Goal: Find contact information: Find contact information

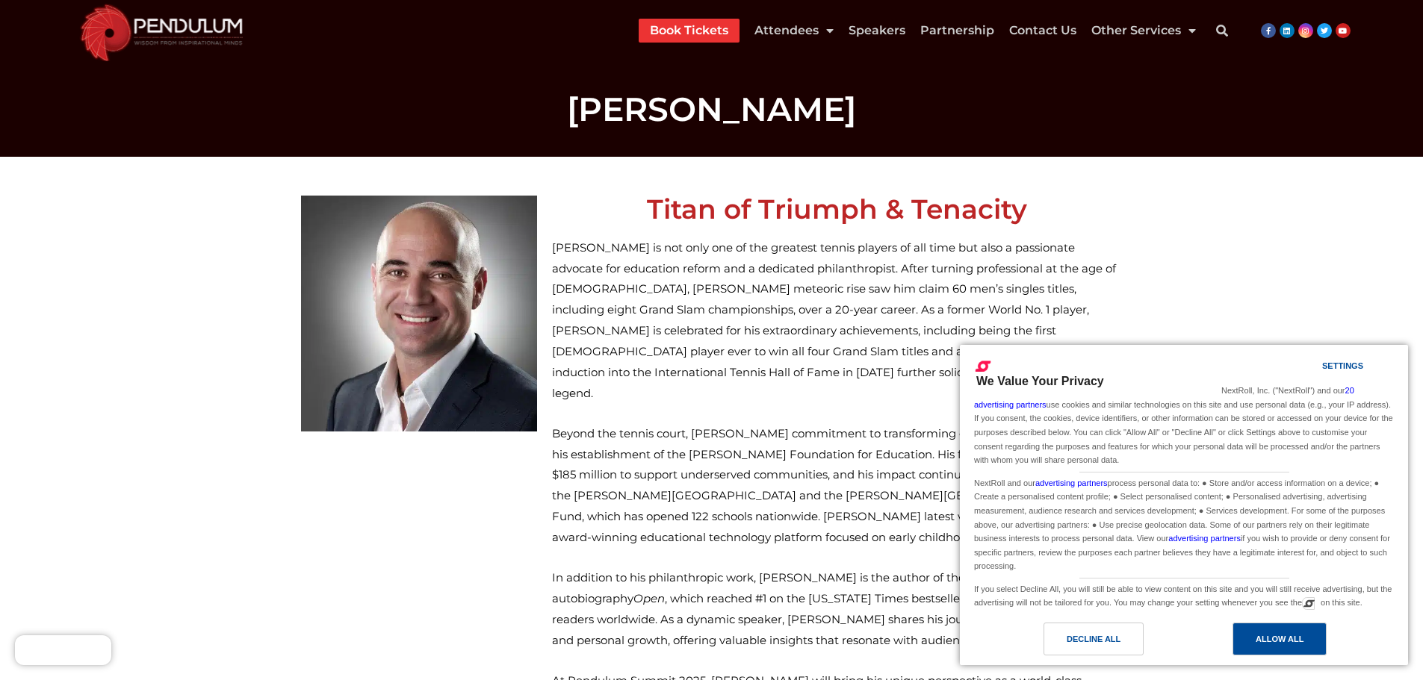
click at [1256, 642] on div "Allow All" at bounding box center [1279, 639] width 48 height 16
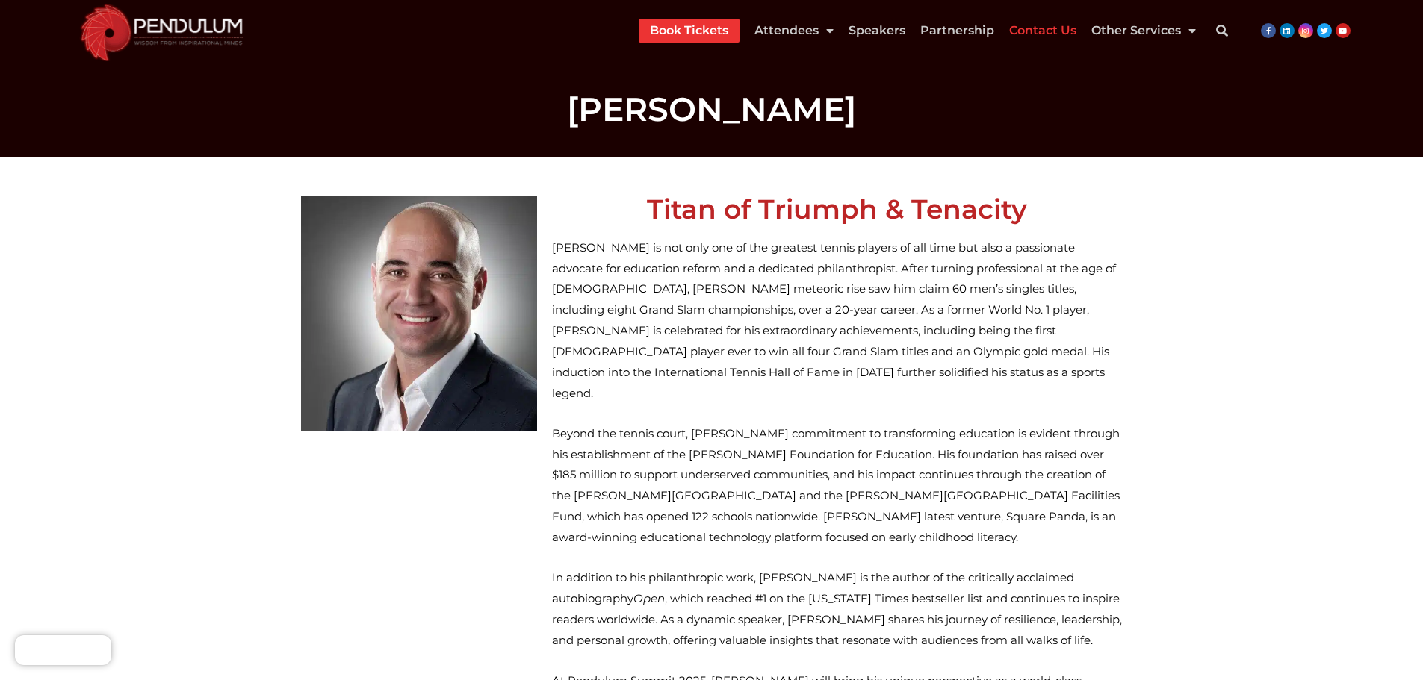
click at [1061, 28] on link "Contact Us" at bounding box center [1042, 31] width 67 height 24
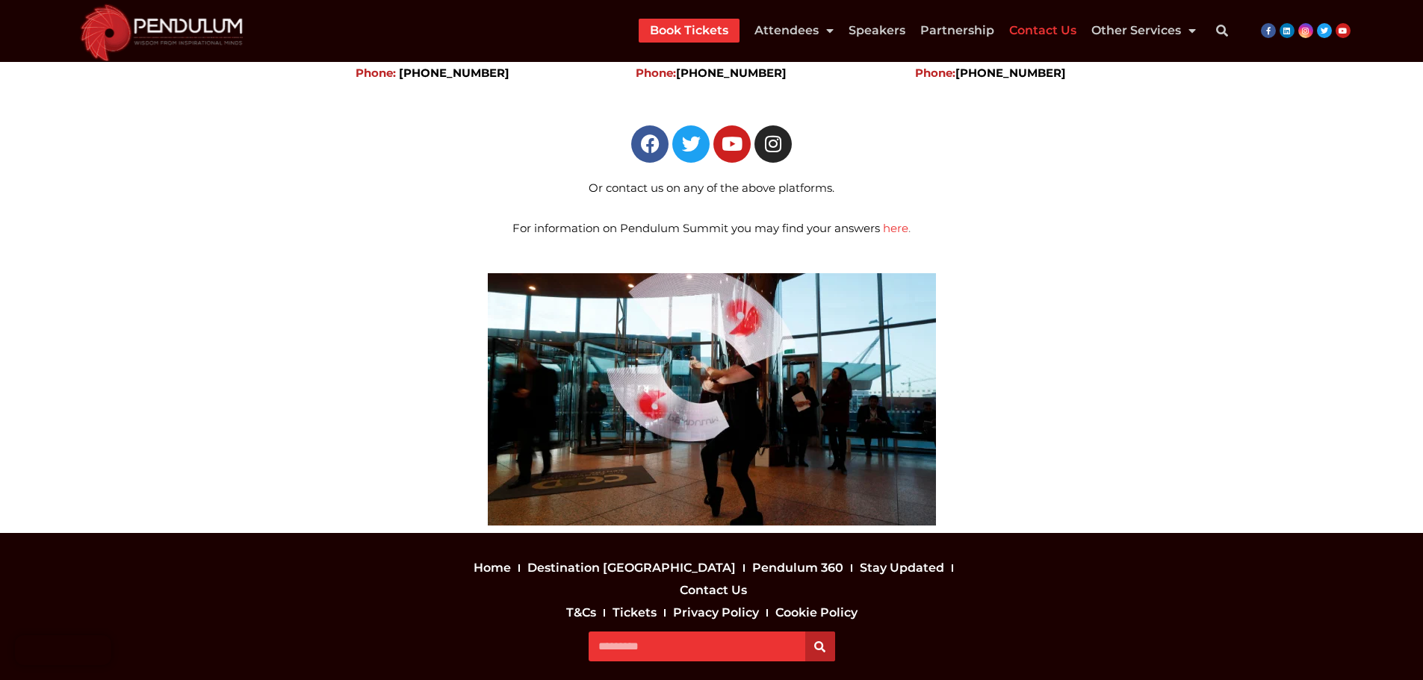
scroll to position [590, 0]
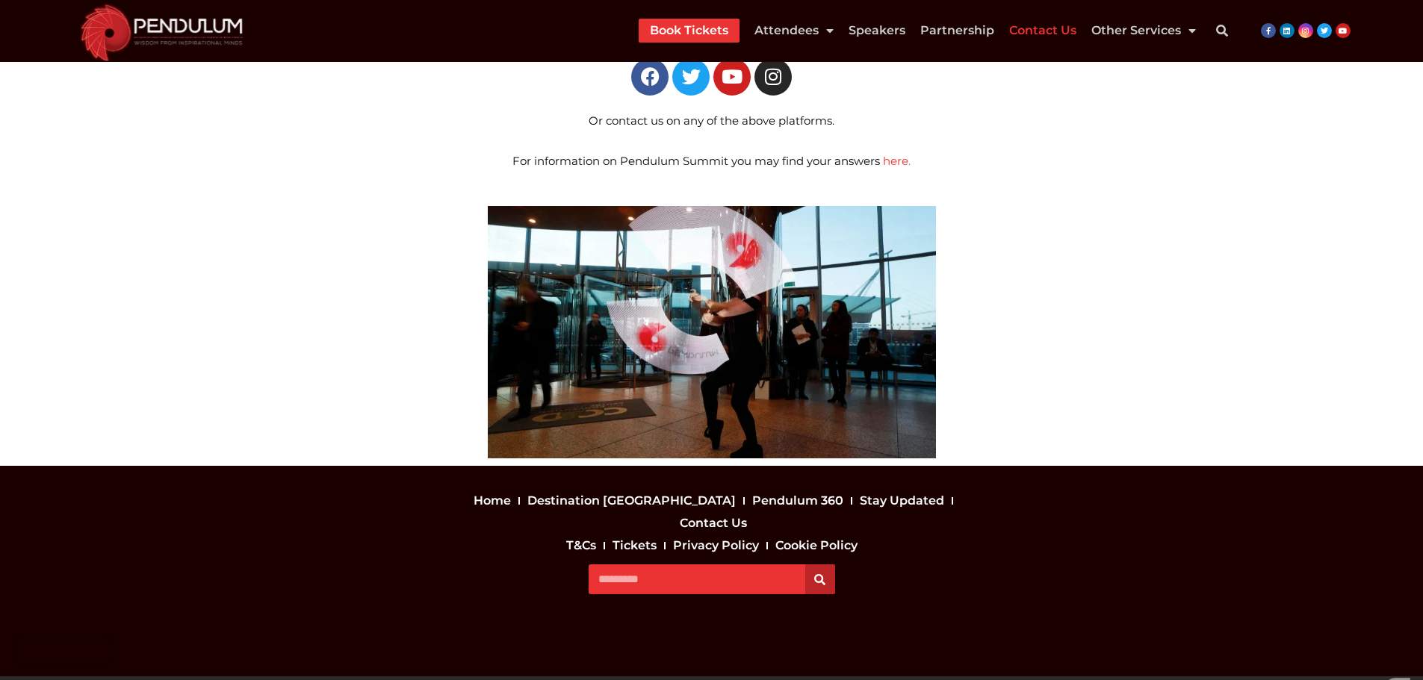
click at [751, 512] on link "Contact Us" at bounding box center [713, 523] width 75 height 22
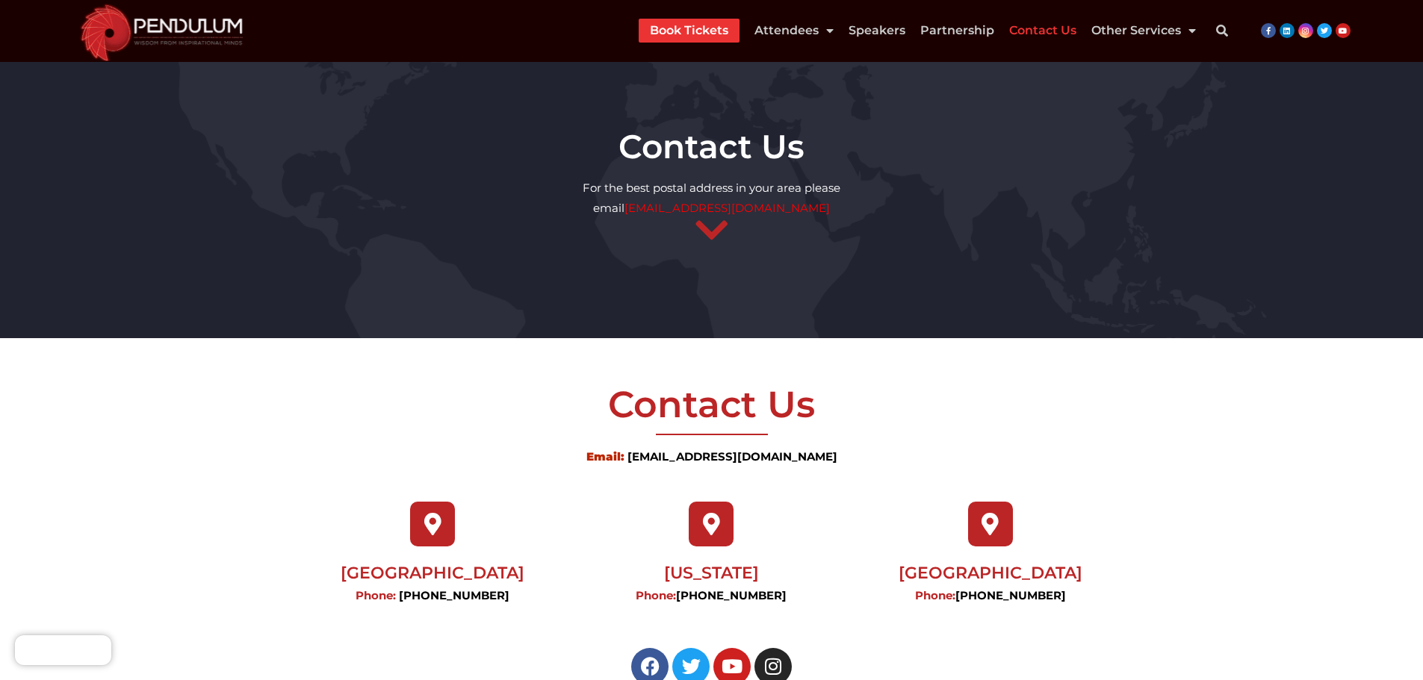
click at [166, 38] on img at bounding box center [161, 31] width 181 height 62
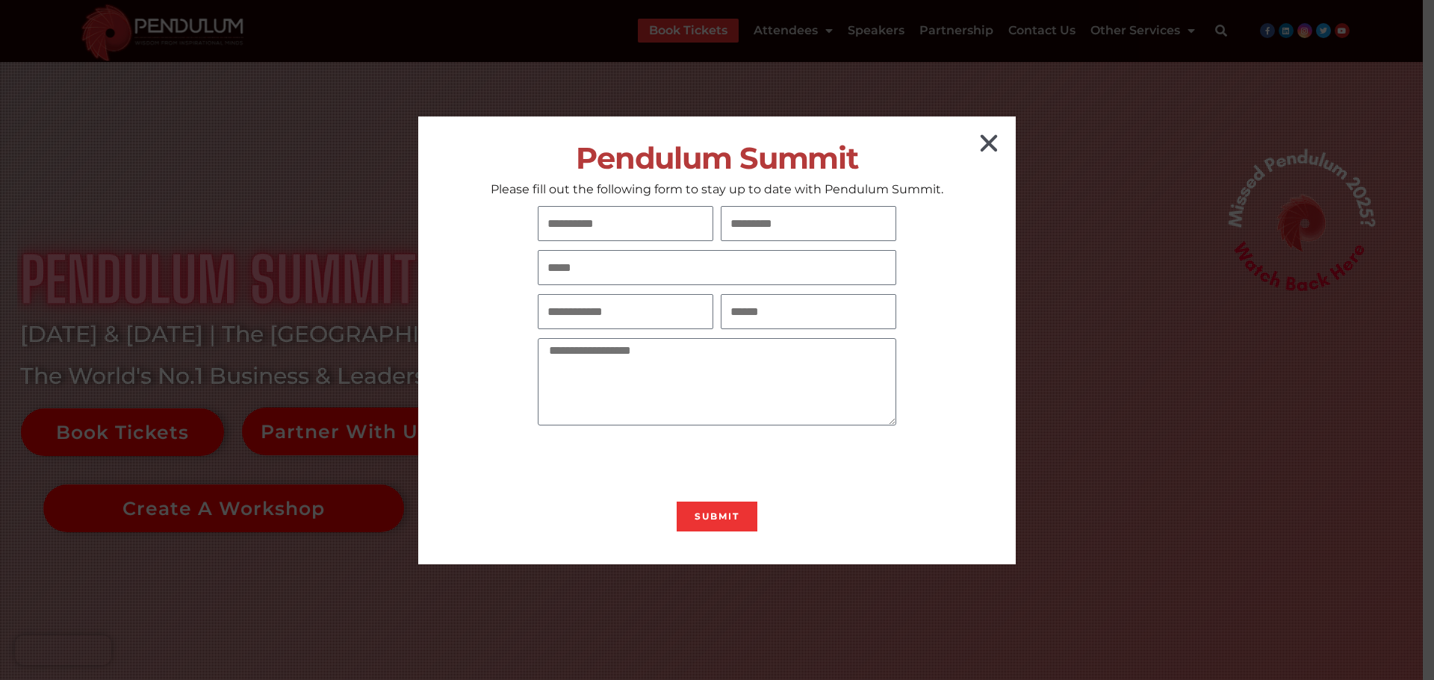
click at [990, 133] on icon "Close" at bounding box center [989, 143] width 24 height 24
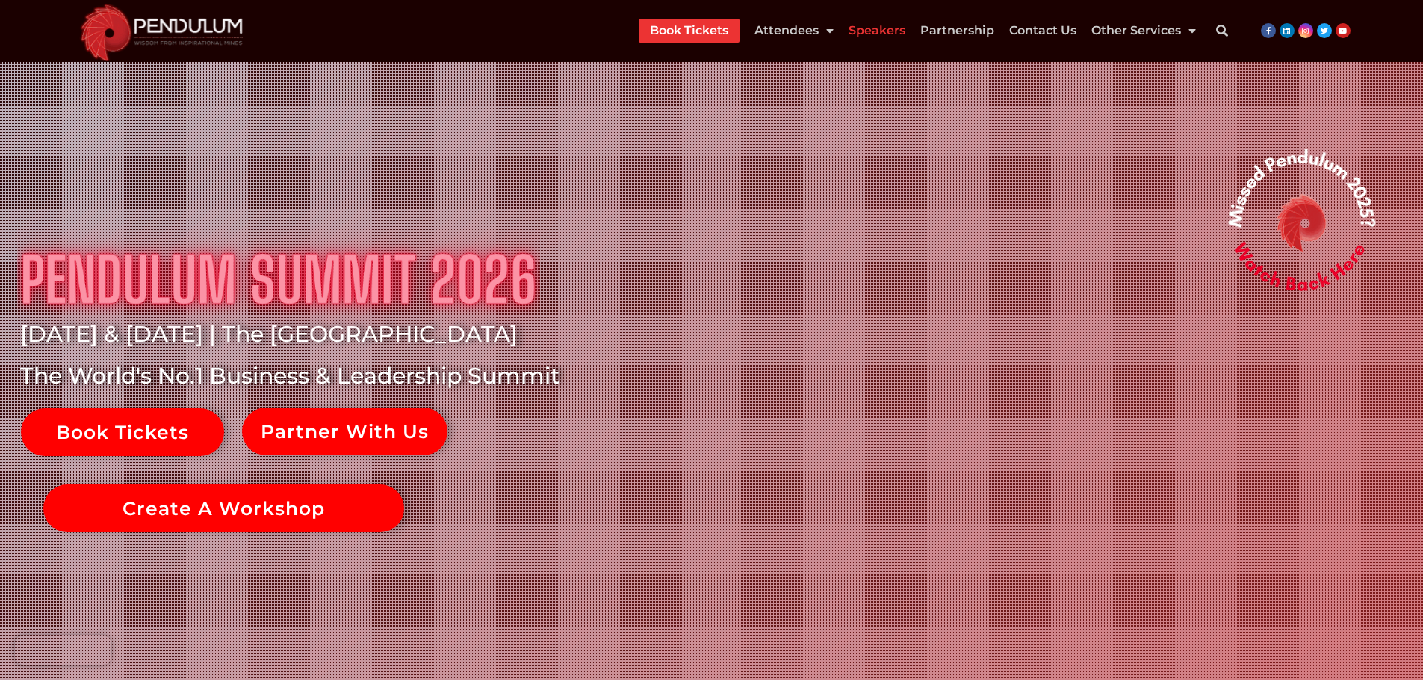
click at [881, 31] on link "Speakers" at bounding box center [876, 31] width 57 height 24
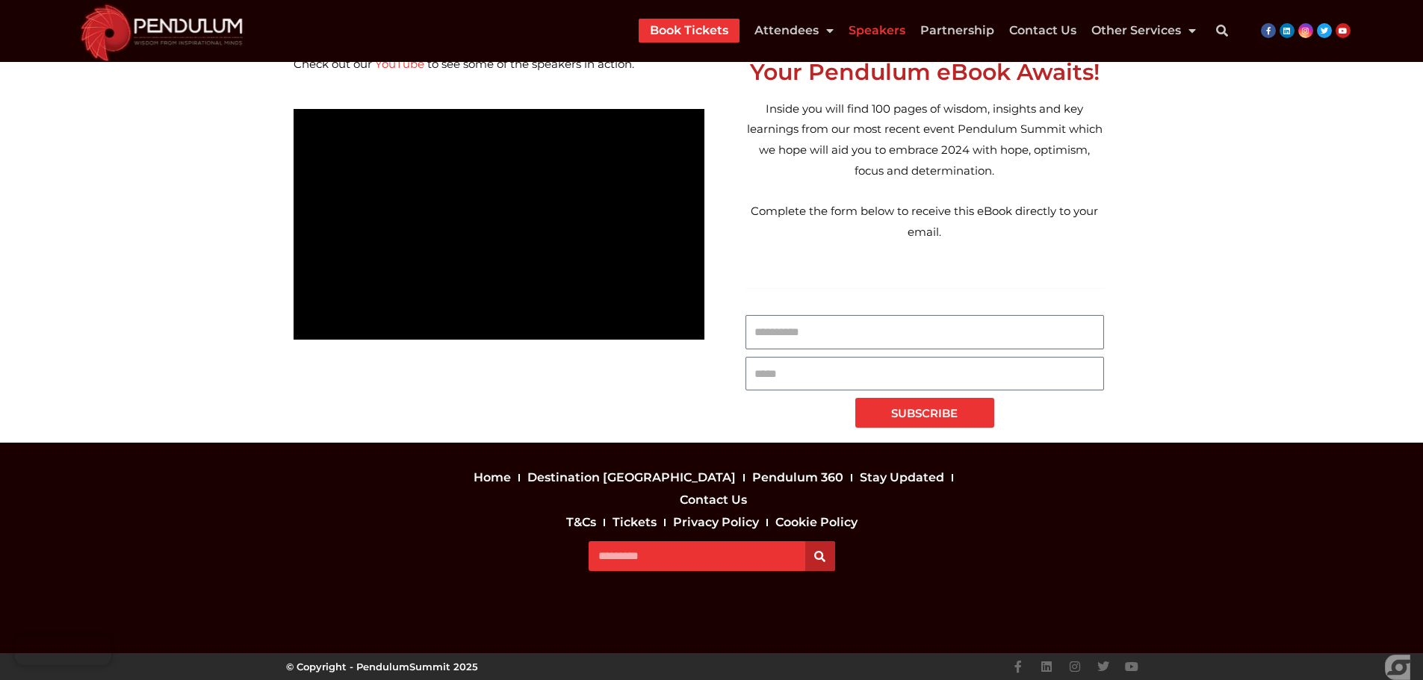
scroll to position [7419, 0]
click at [751, 497] on link "Contact Us" at bounding box center [713, 500] width 75 height 22
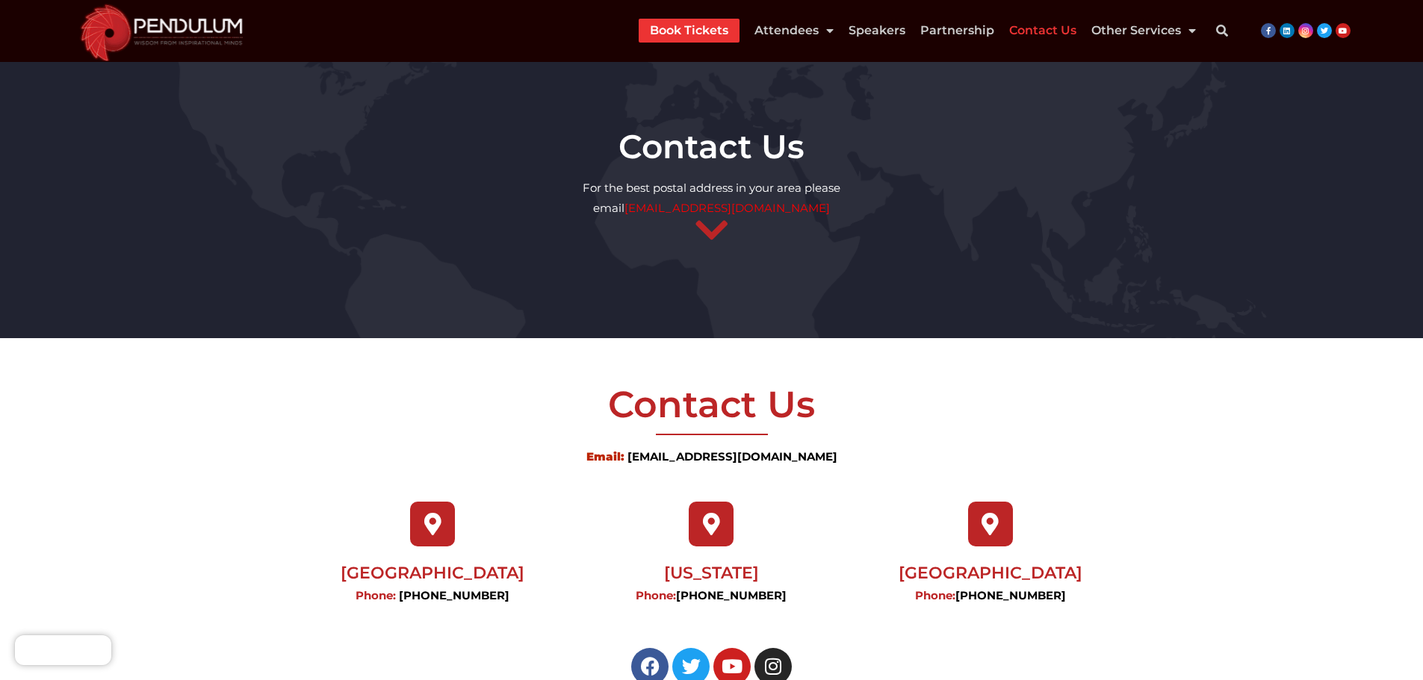
click at [751, 455] on link "[EMAIL_ADDRESS][DOMAIN_NAME]" at bounding box center [732, 457] width 210 height 14
